Goal: Task Accomplishment & Management: Manage account settings

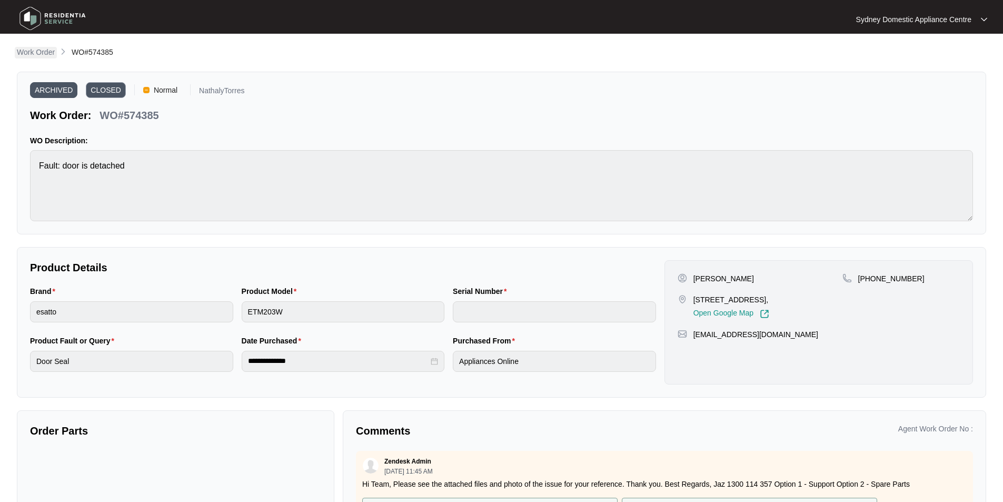
click at [46, 50] on p "Work Order" at bounding box center [36, 52] width 38 height 11
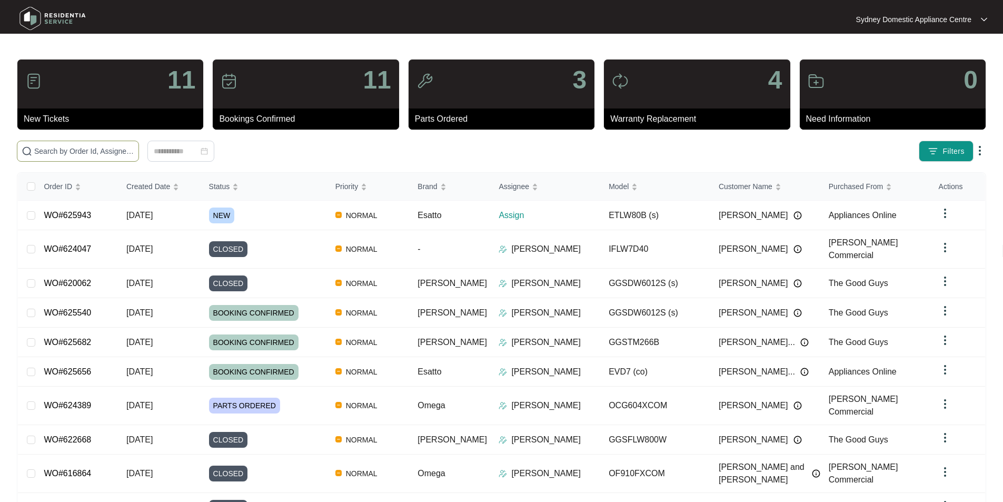
click at [139, 157] on span at bounding box center [78, 151] width 122 height 21
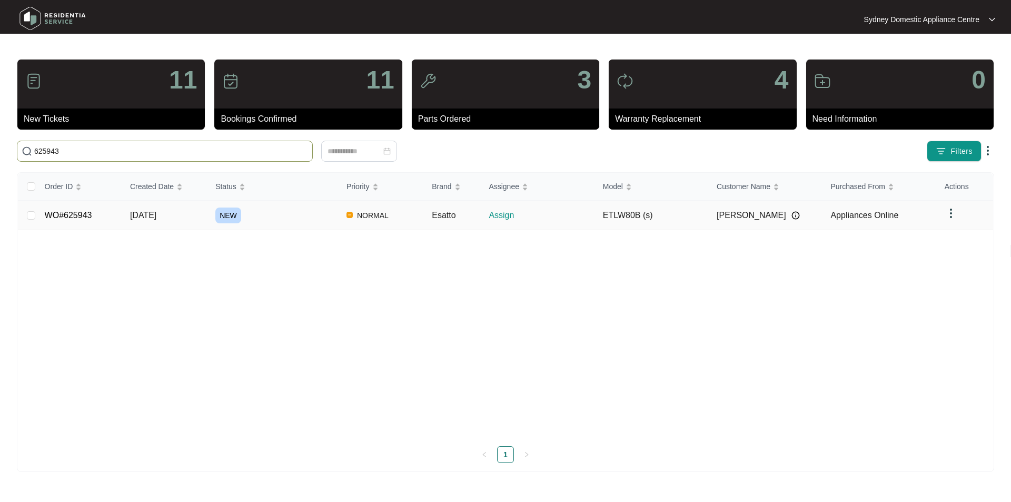
type input "625943"
click at [51, 214] on link "WO#625943" at bounding box center [68, 215] width 47 height 9
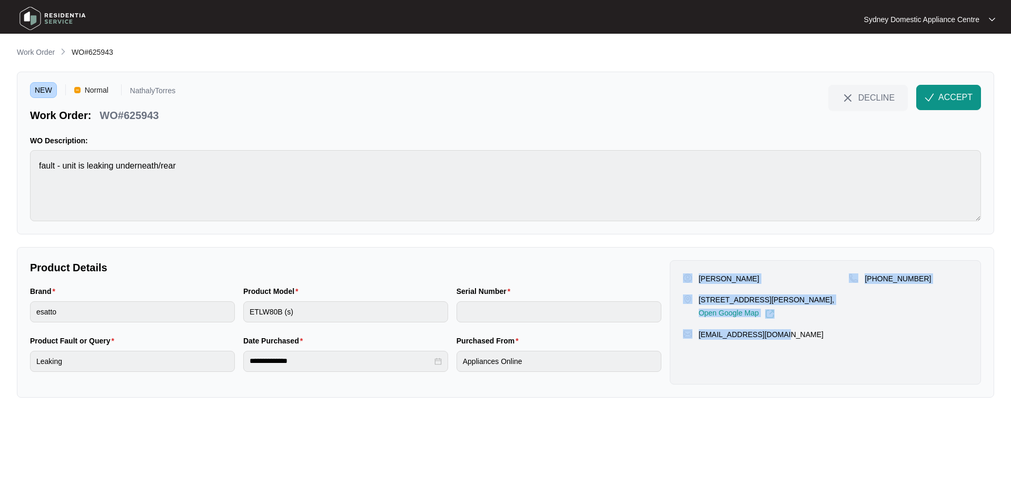
drag, startPoint x: 788, startPoint y: 337, endPoint x: 684, endPoint y: 277, distance: 119.8
click at [684, 277] on div "[PERSON_NAME] [STREET_ADDRESS][PERSON_NAME], Open Google Map [PHONE_NUMBER] [EM…" at bounding box center [825, 322] width 311 height 124
copy div "[PERSON_NAME] [STREET_ADDRESS][PERSON_NAME], Open Google Map [PHONE_NUMBER] [EM…"
click at [960, 96] on span "ACCEPT" at bounding box center [955, 97] width 34 height 13
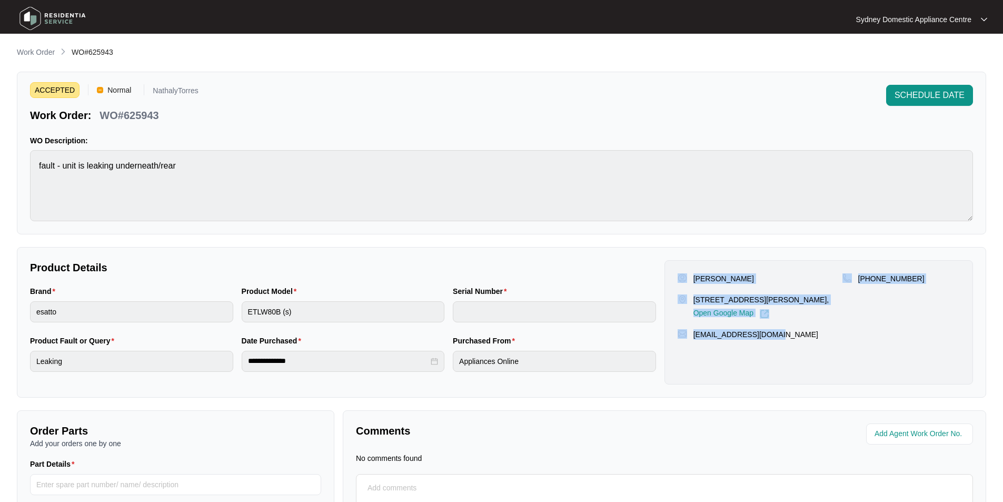
copy div "[PERSON_NAME] [STREET_ADDRESS][PERSON_NAME], Open Google Map [PHONE_NUMBER] [EM…"
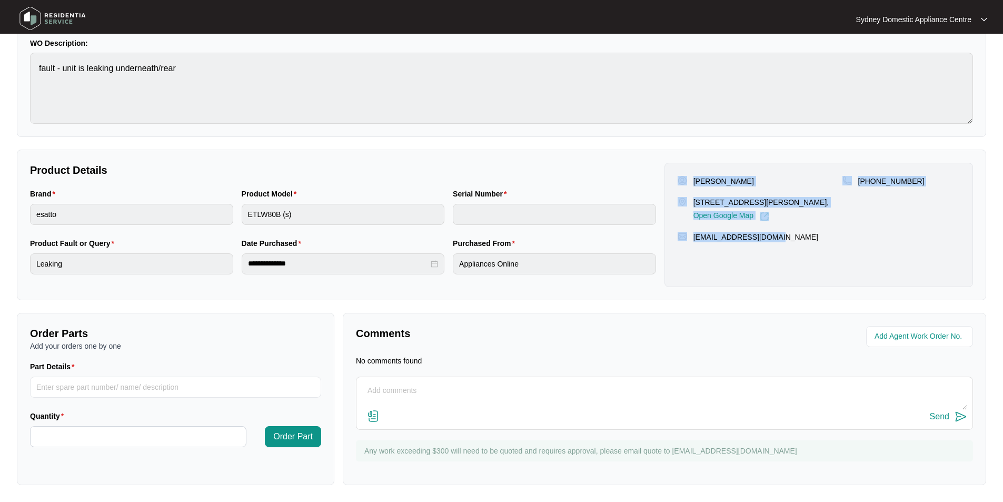
scroll to position [98, 0]
